Goal: Task Accomplishment & Management: Complete application form

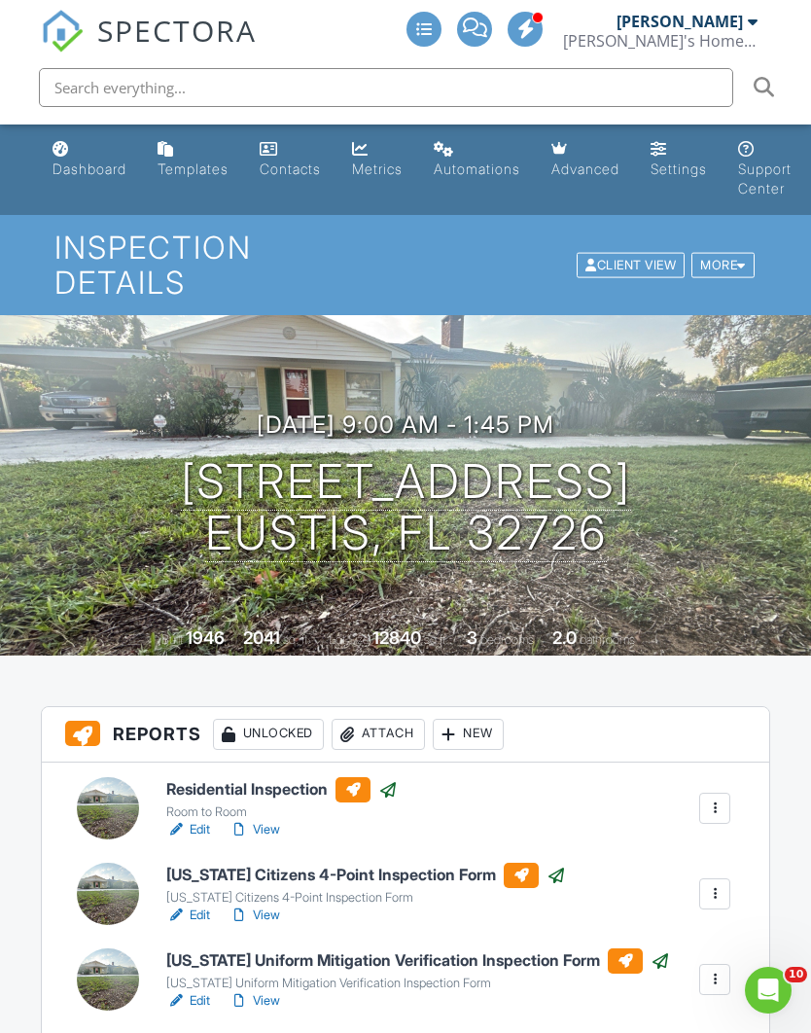
click at [76, 181] on link "Dashboard" at bounding box center [89, 159] width 89 height 55
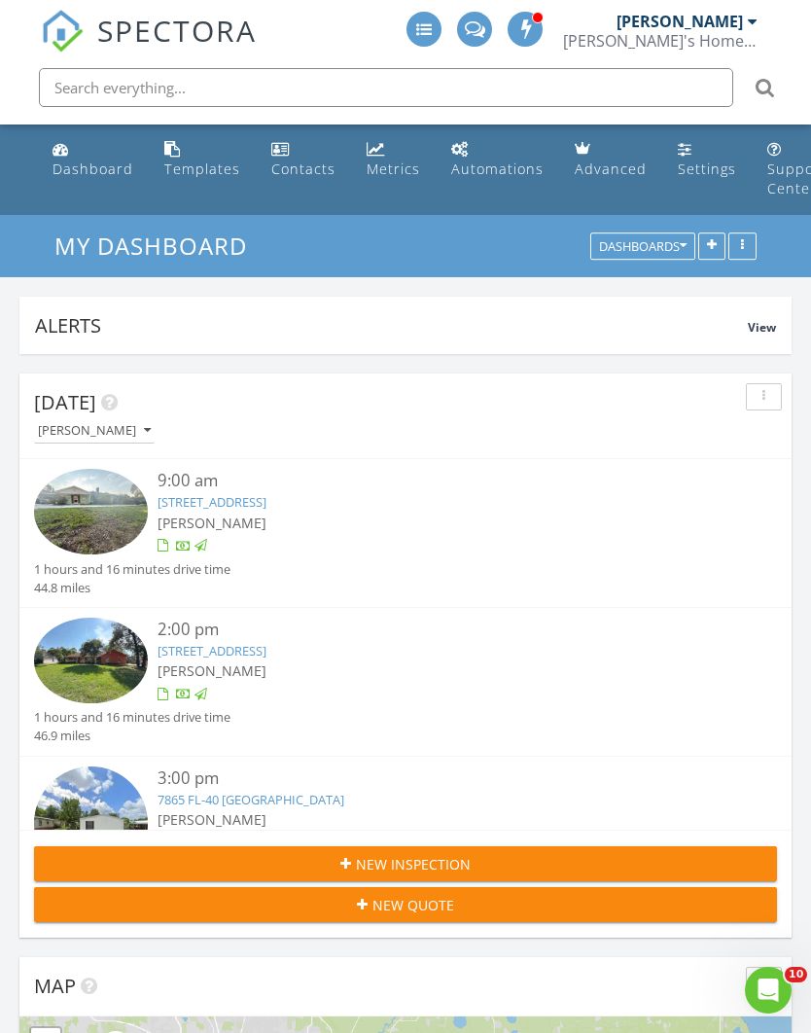
click at [435, 860] on span "New Inspection" at bounding box center [413, 864] width 115 height 20
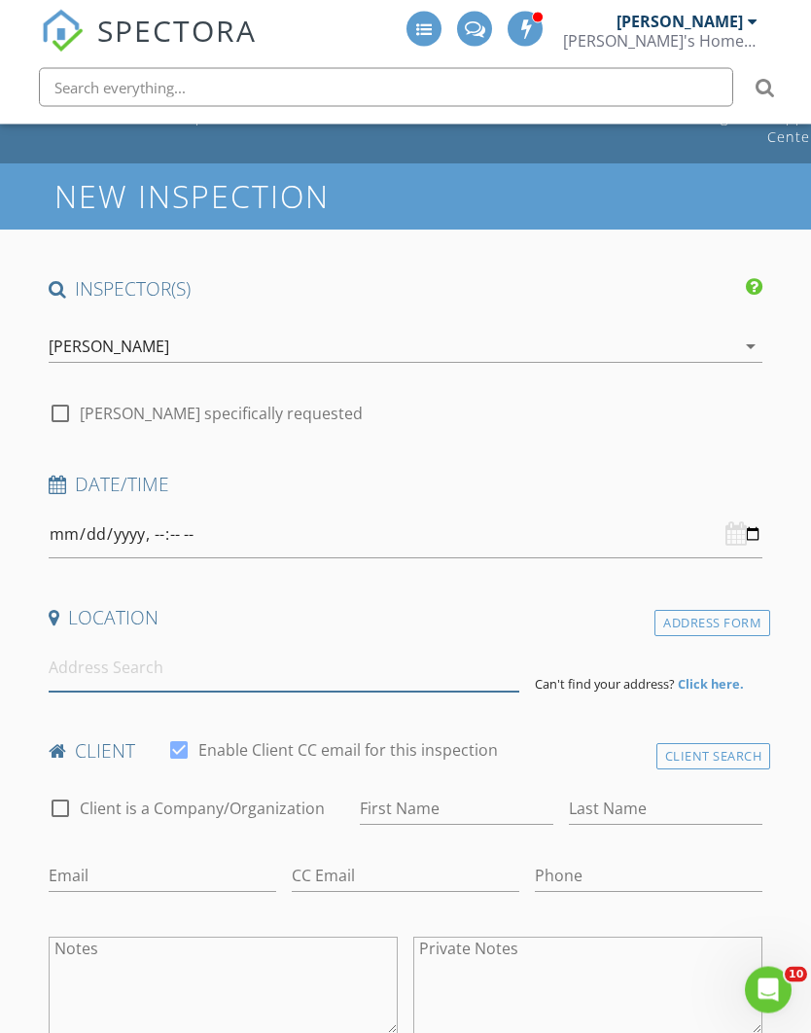
scroll to position [53, 0]
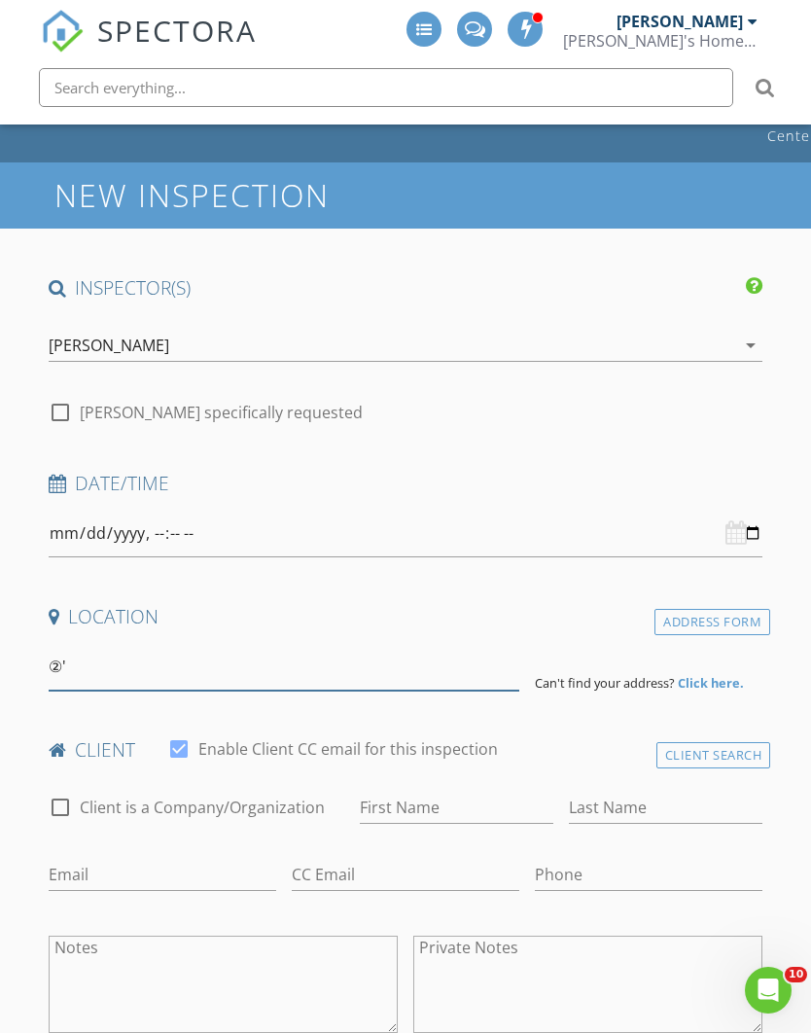
type input "②'"
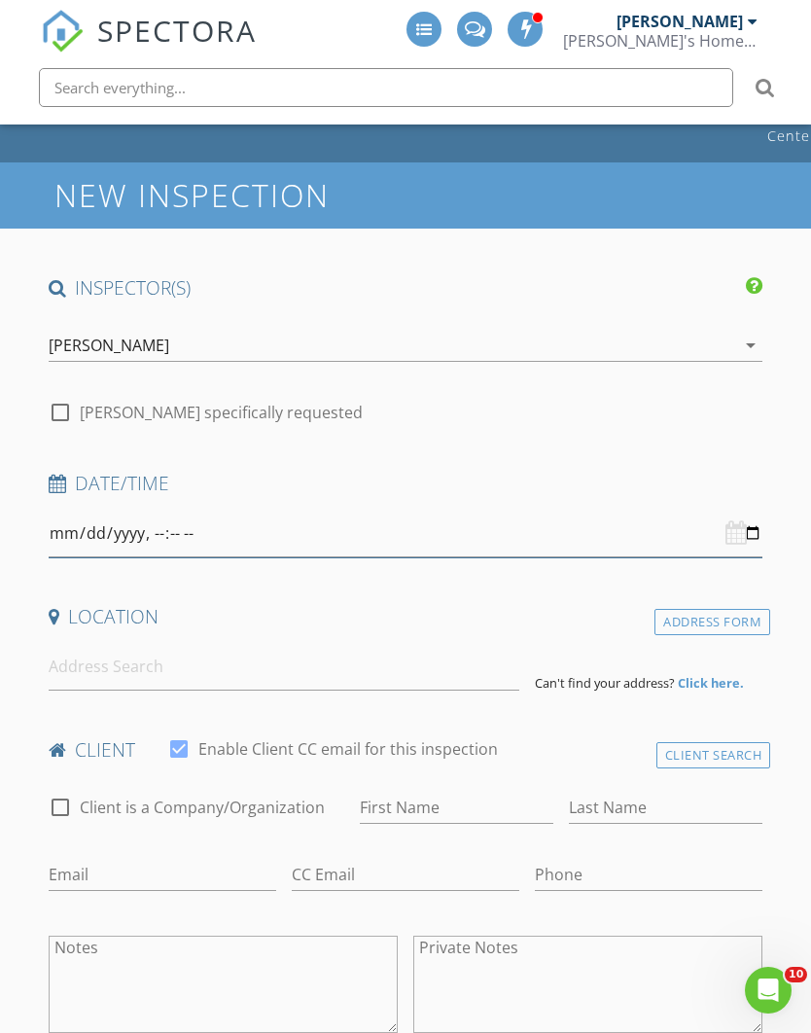
click at [432, 521] on input "datetime-local" at bounding box center [406, 534] width 715 height 48
type input "2025-08-28T15:00"
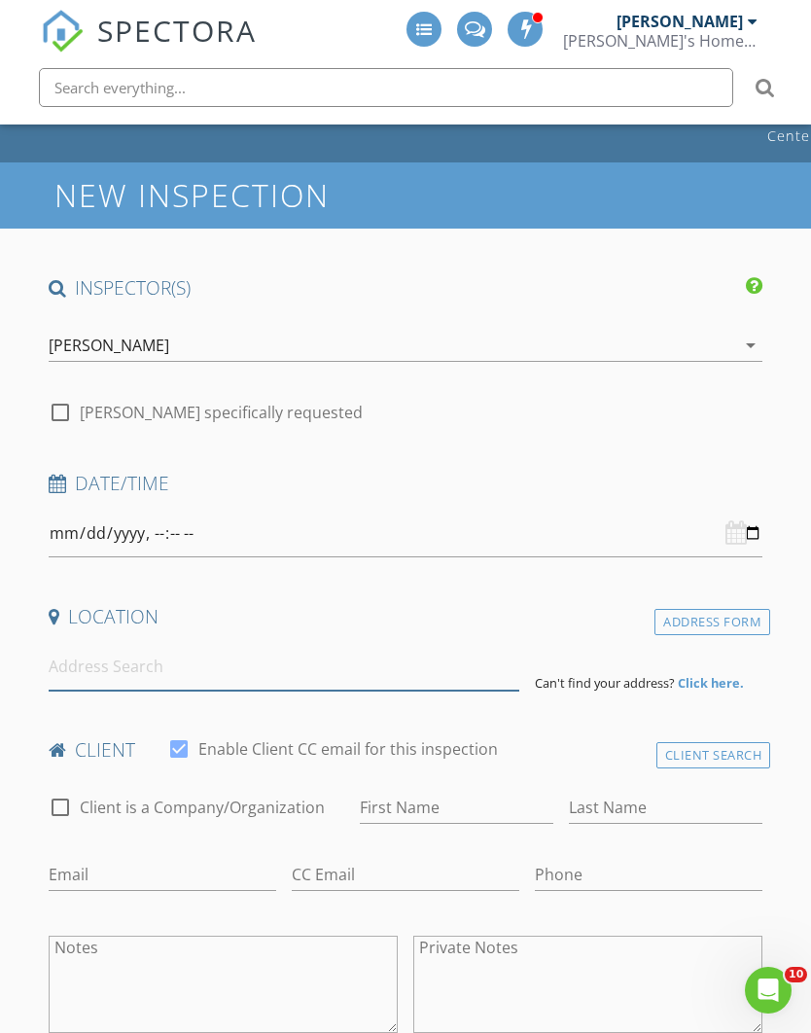
click at [333, 683] on input at bounding box center [284, 667] width 471 height 48
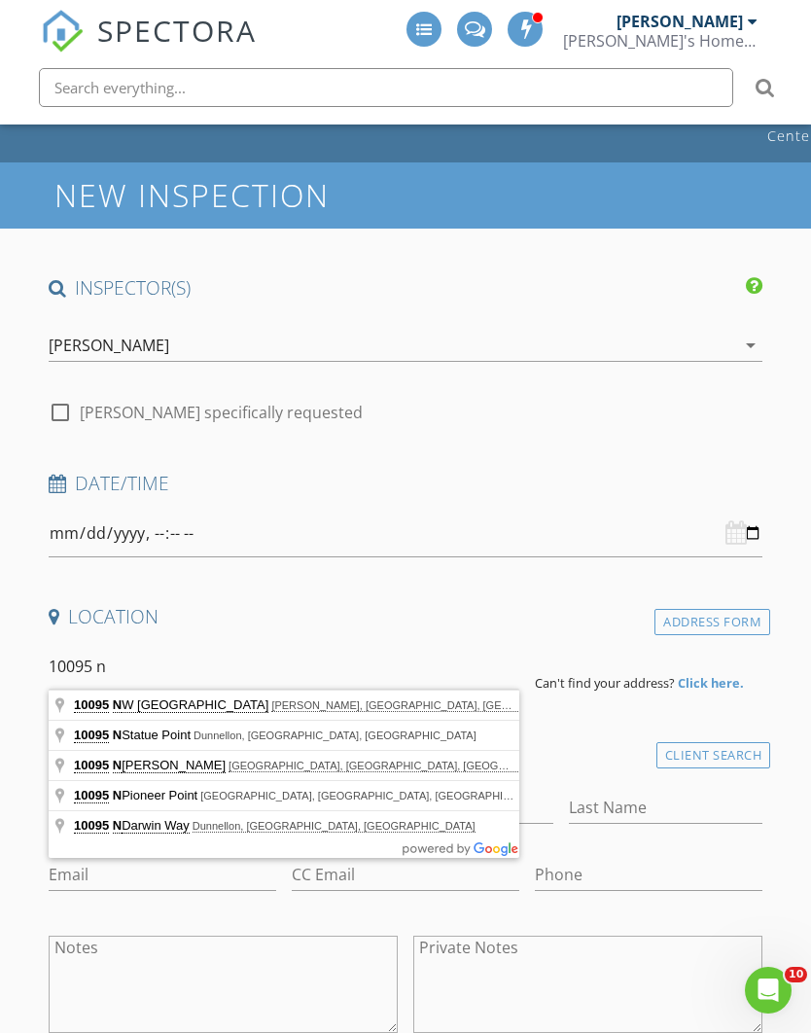
type input "10095 N Statue Point, Dunnellon, FL, USA"
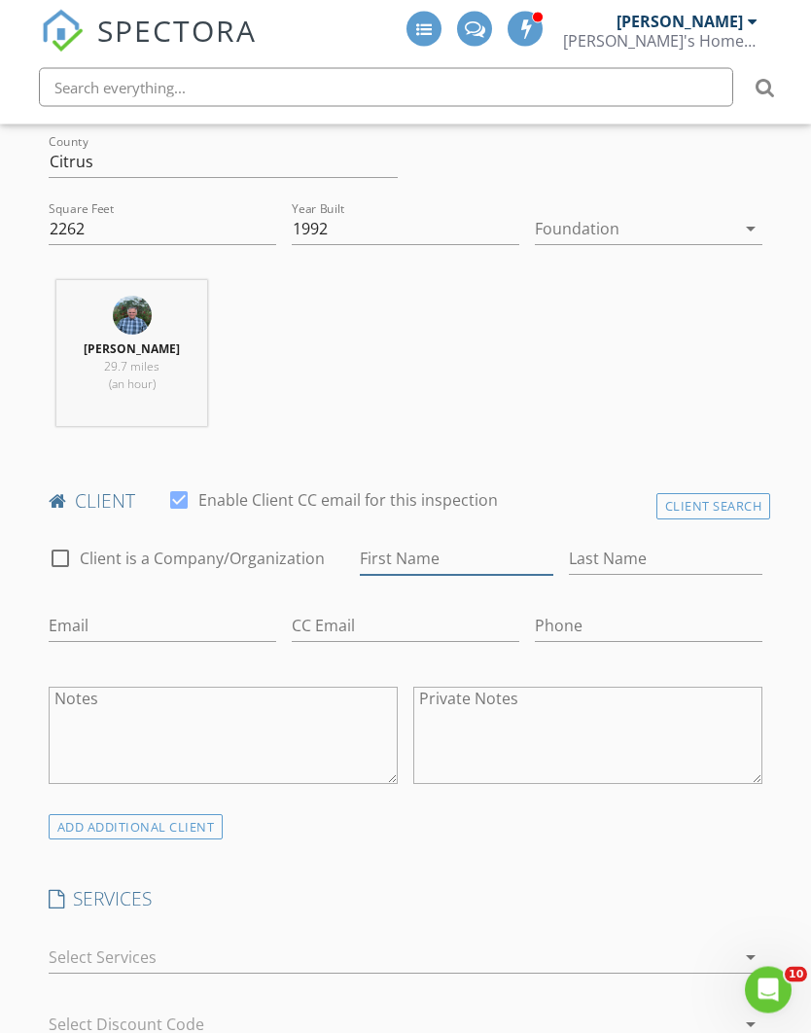
scroll to position [699, 0]
type input ","
type input "[PERSON_NAME]"
click at [659, 554] on input "Last Name" at bounding box center [666, 559] width 194 height 32
type input "[PERSON_NAME]"
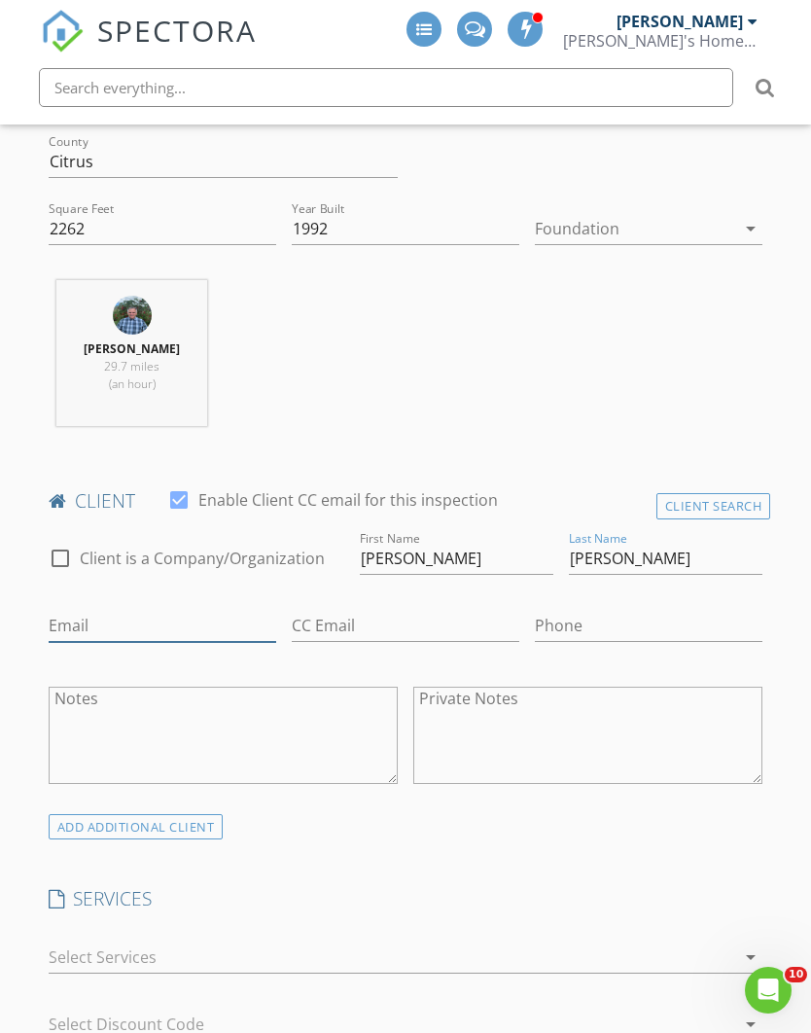
click at [122, 637] on input "Email" at bounding box center [163, 626] width 228 height 32
type input "Shawnmarrero31@gmail.com"
click at [608, 613] on input "Phone" at bounding box center [649, 626] width 228 height 32
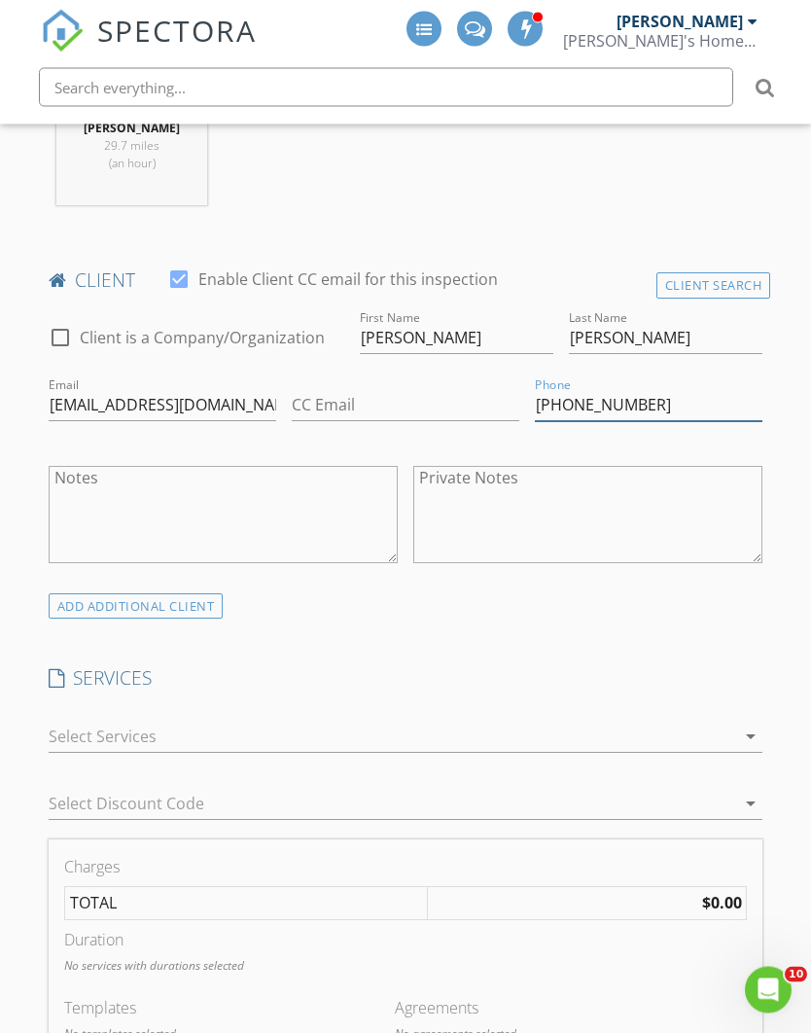
type input "[PHONE_NUMBER]"
click at [373, 742] on div at bounding box center [393, 737] width 688 height 31
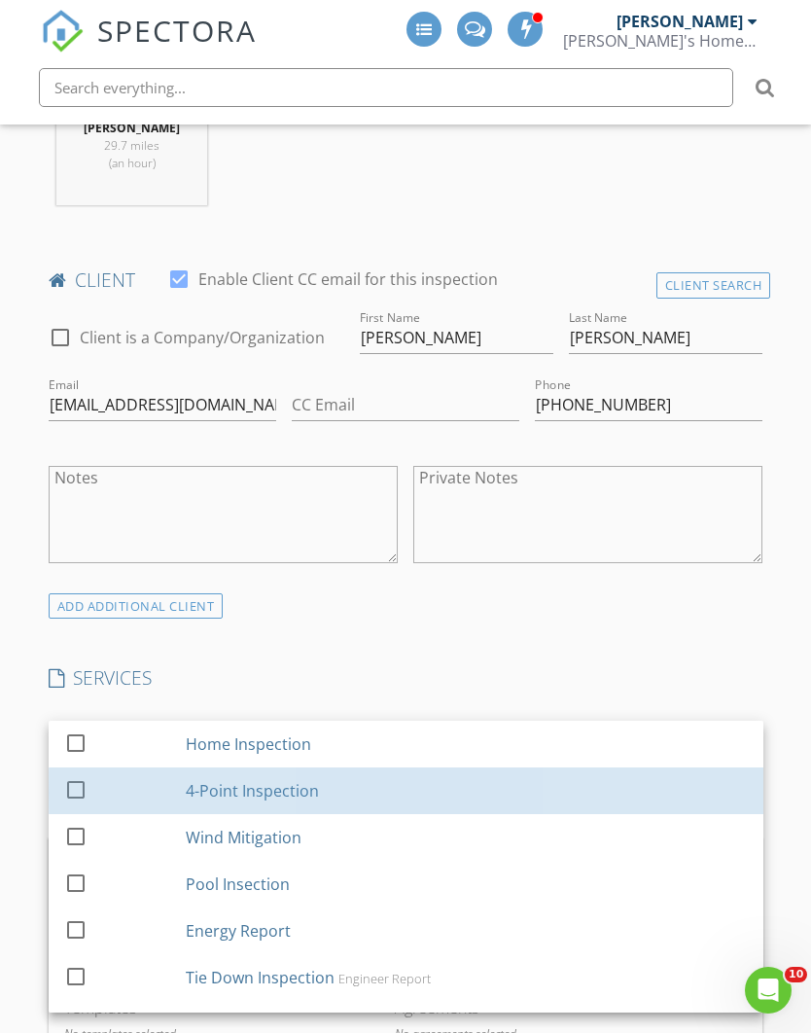
click at [273, 797] on div "4-Point Inspection" at bounding box center [252, 790] width 133 height 23
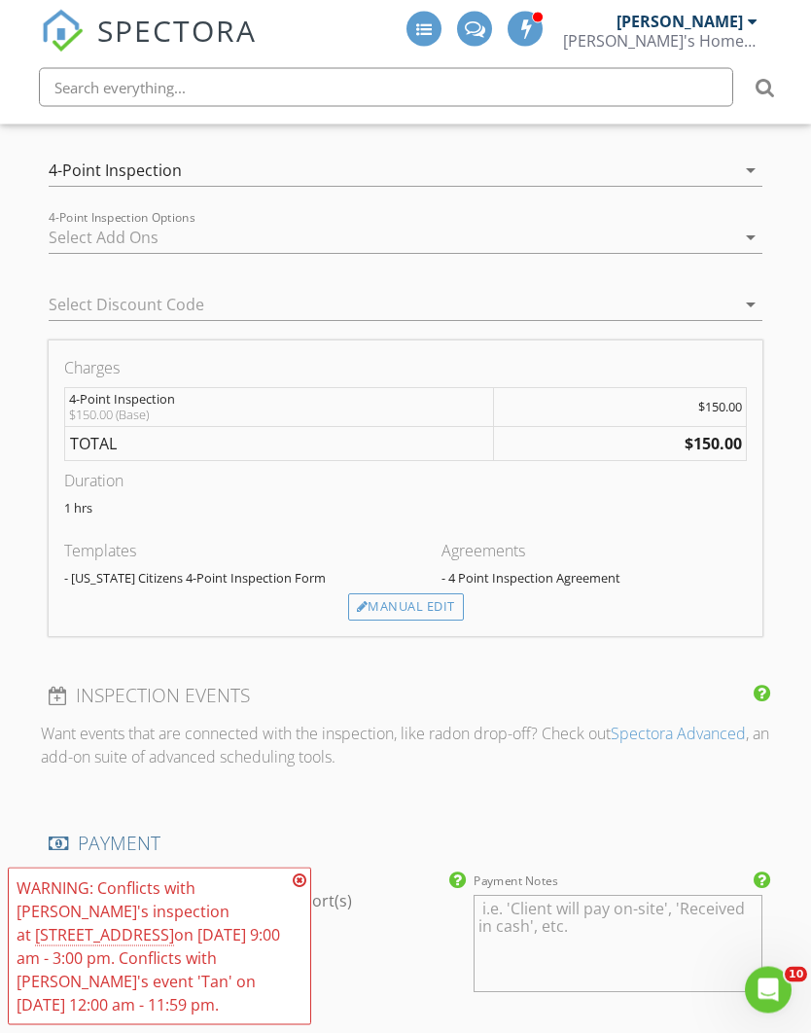
scroll to position [1487, 0]
click at [304, 888] on icon at bounding box center [300, 881] width 14 height 16
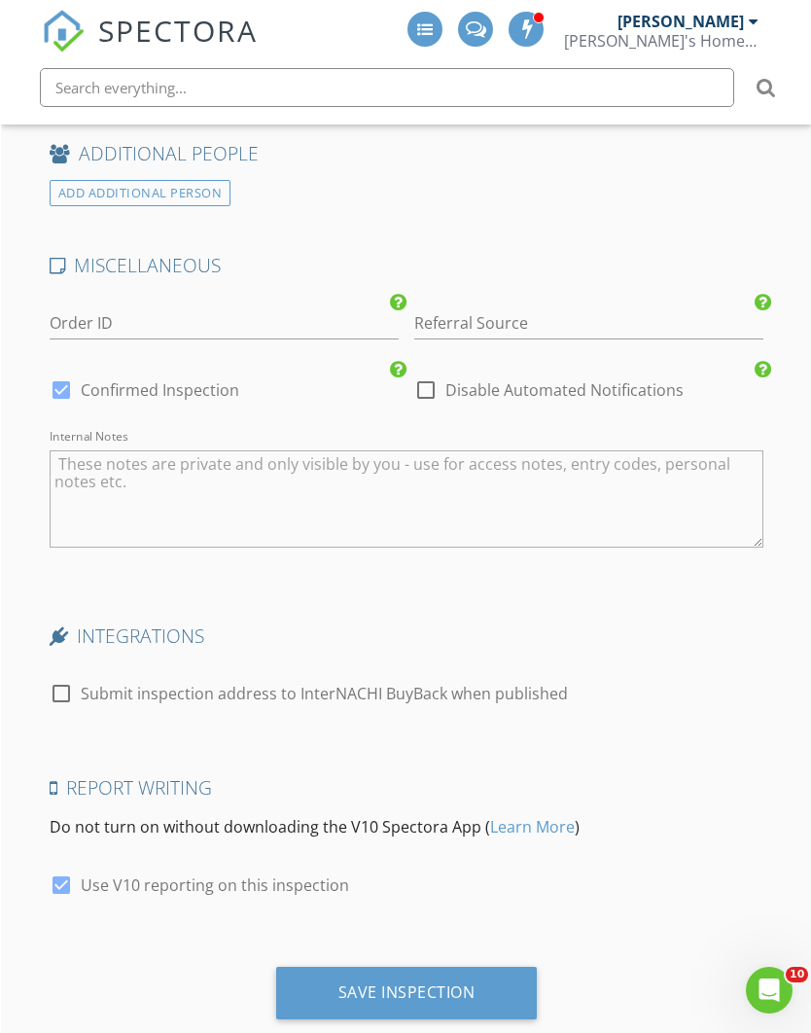
scroll to position [2882, 0]
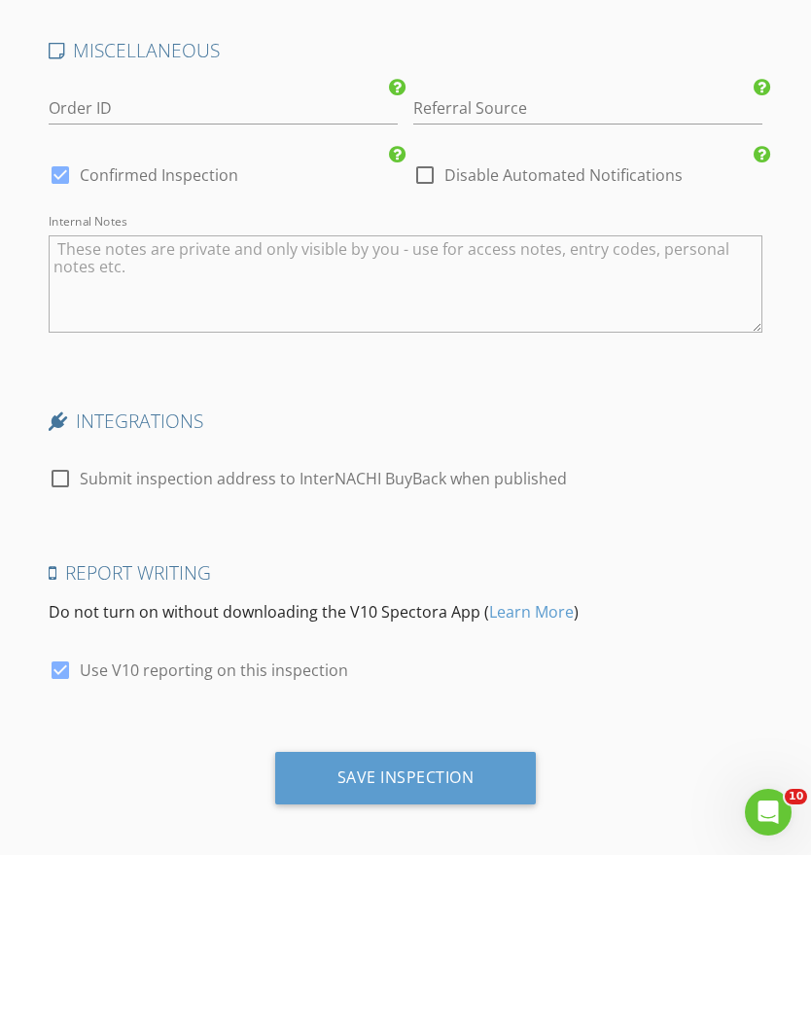
click at [412, 946] on div "Save Inspection" at bounding box center [406, 955] width 137 height 19
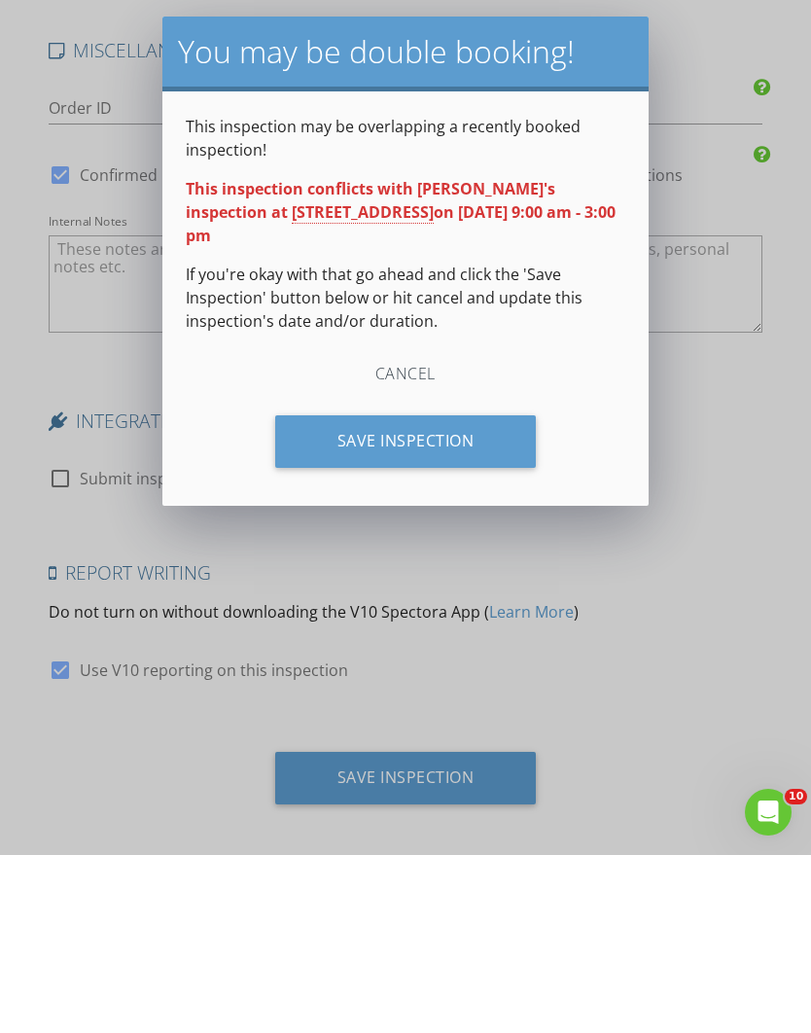
click at [480, 593] on div "Save Inspection" at bounding box center [406, 619] width 262 height 53
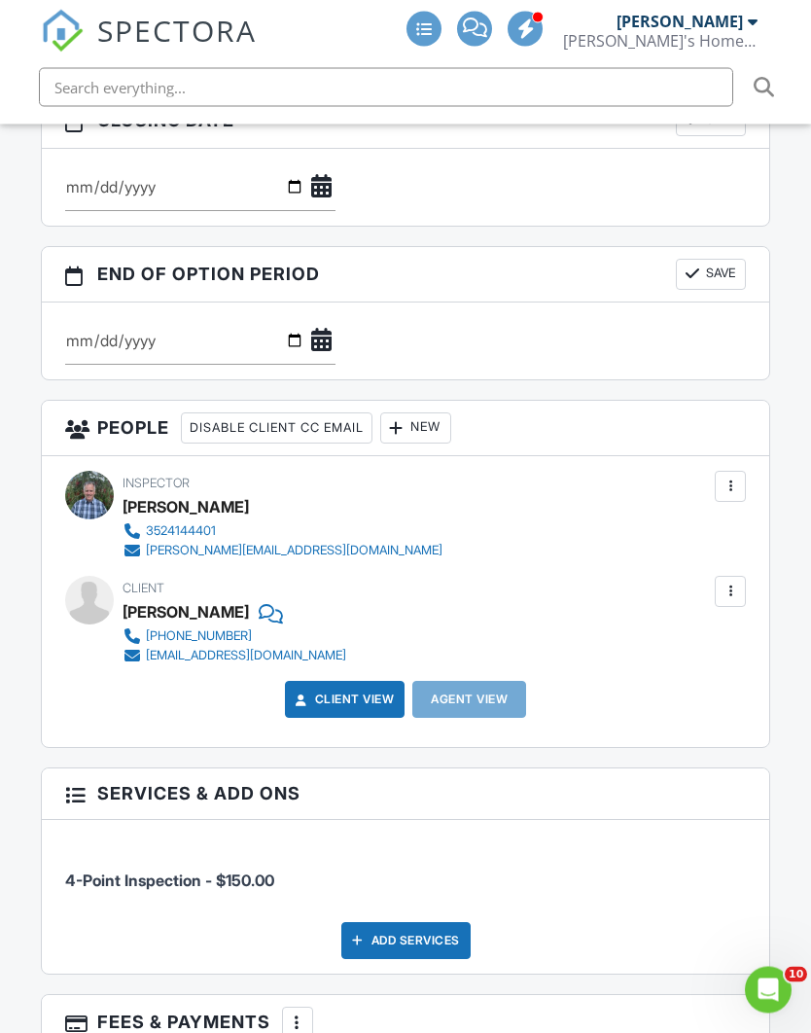
scroll to position [1814, 0]
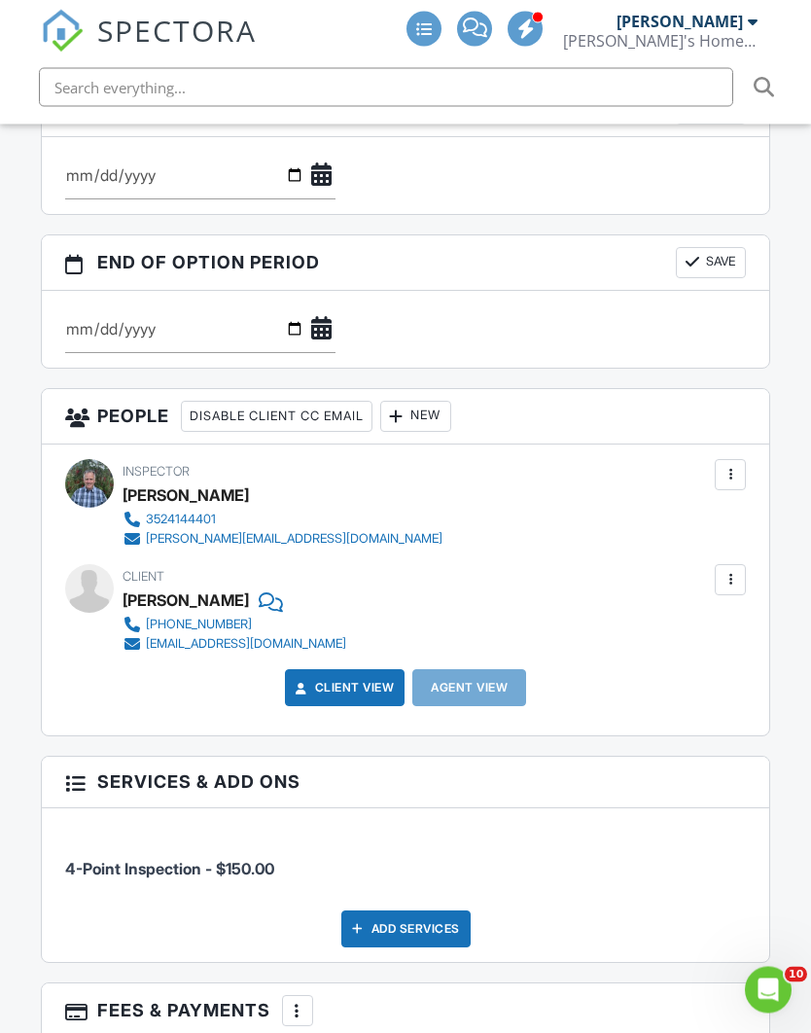
click at [445, 402] on div "New" at bounding box center [415, 417] width 71 height 31
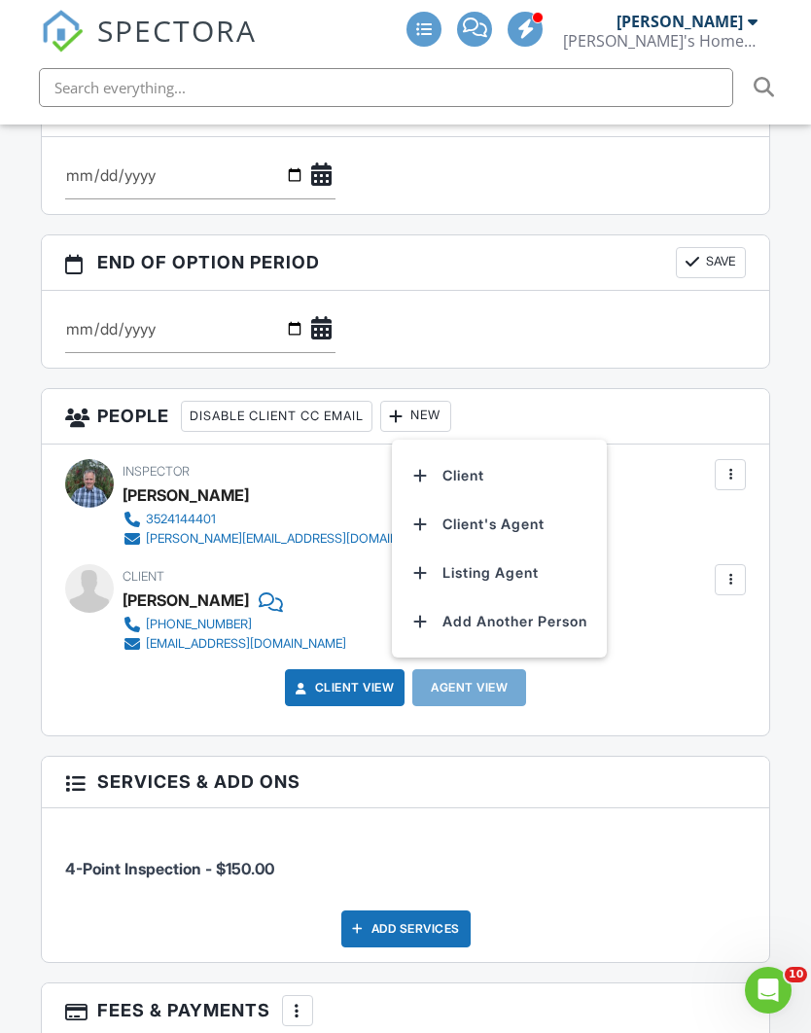
click at [513, 500] on li "Client's Agent" at bounding box center [500, 524] width 192 height 49
